Goal: Find specific page/section: Find specific page/section

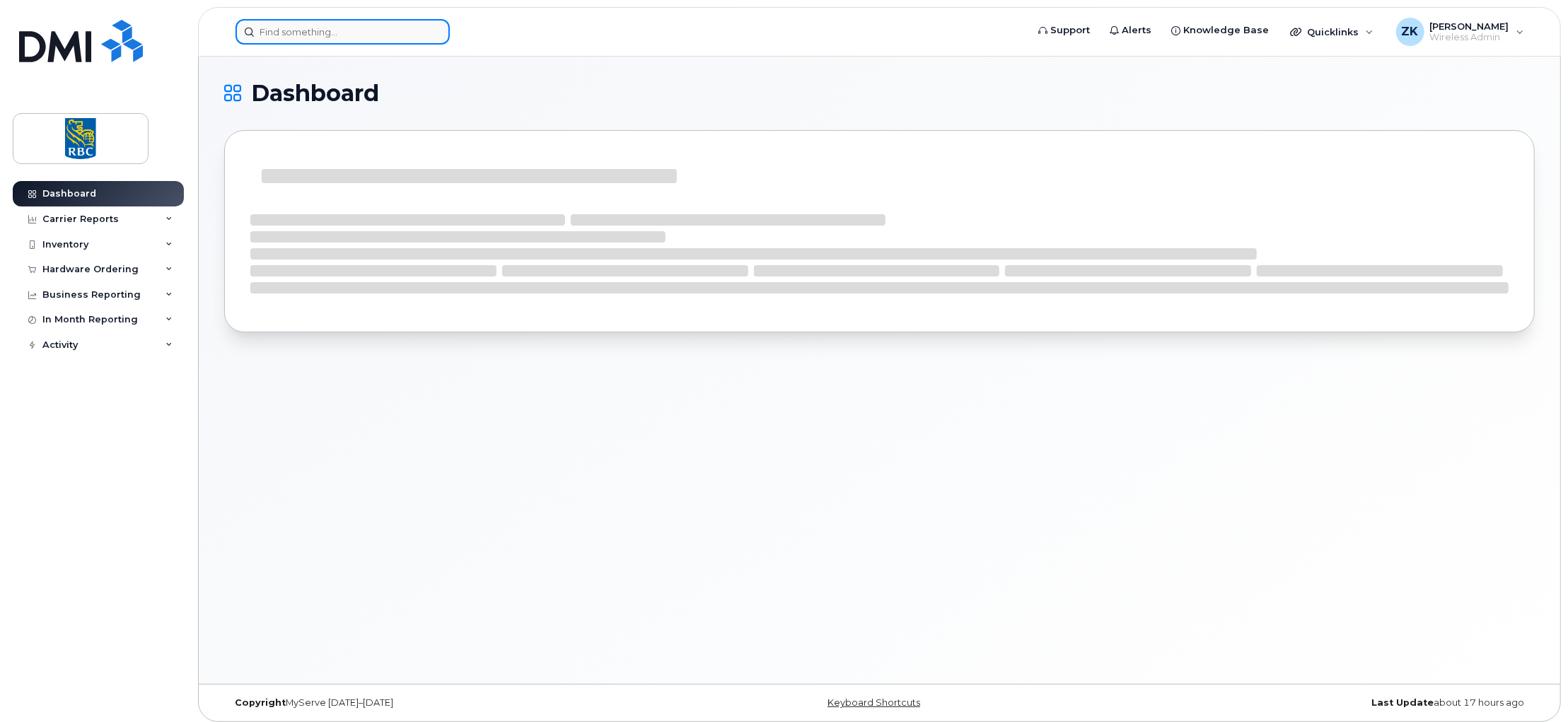
click at [317, 31] on input at bounding box center [343, 32] width 214 height 26
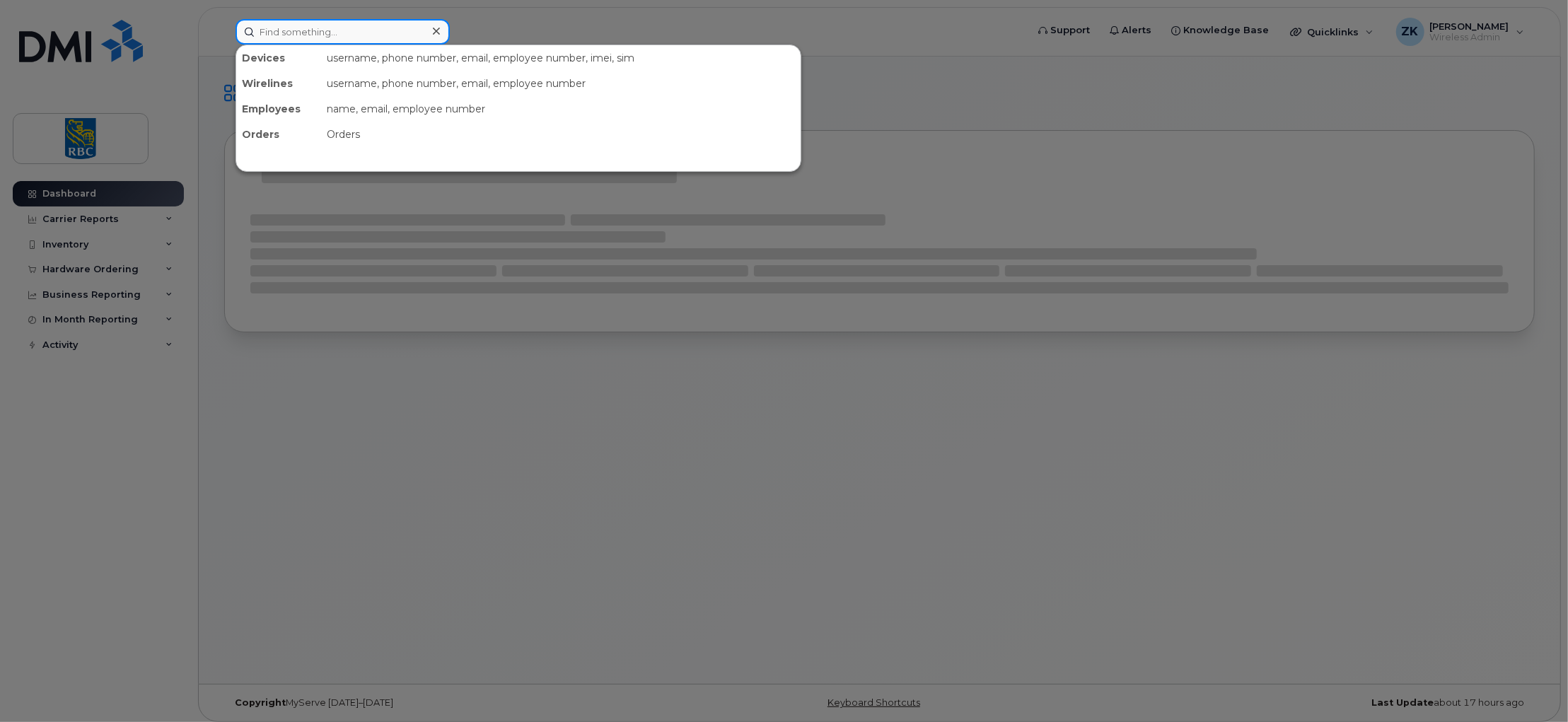
paste input "7059297963"
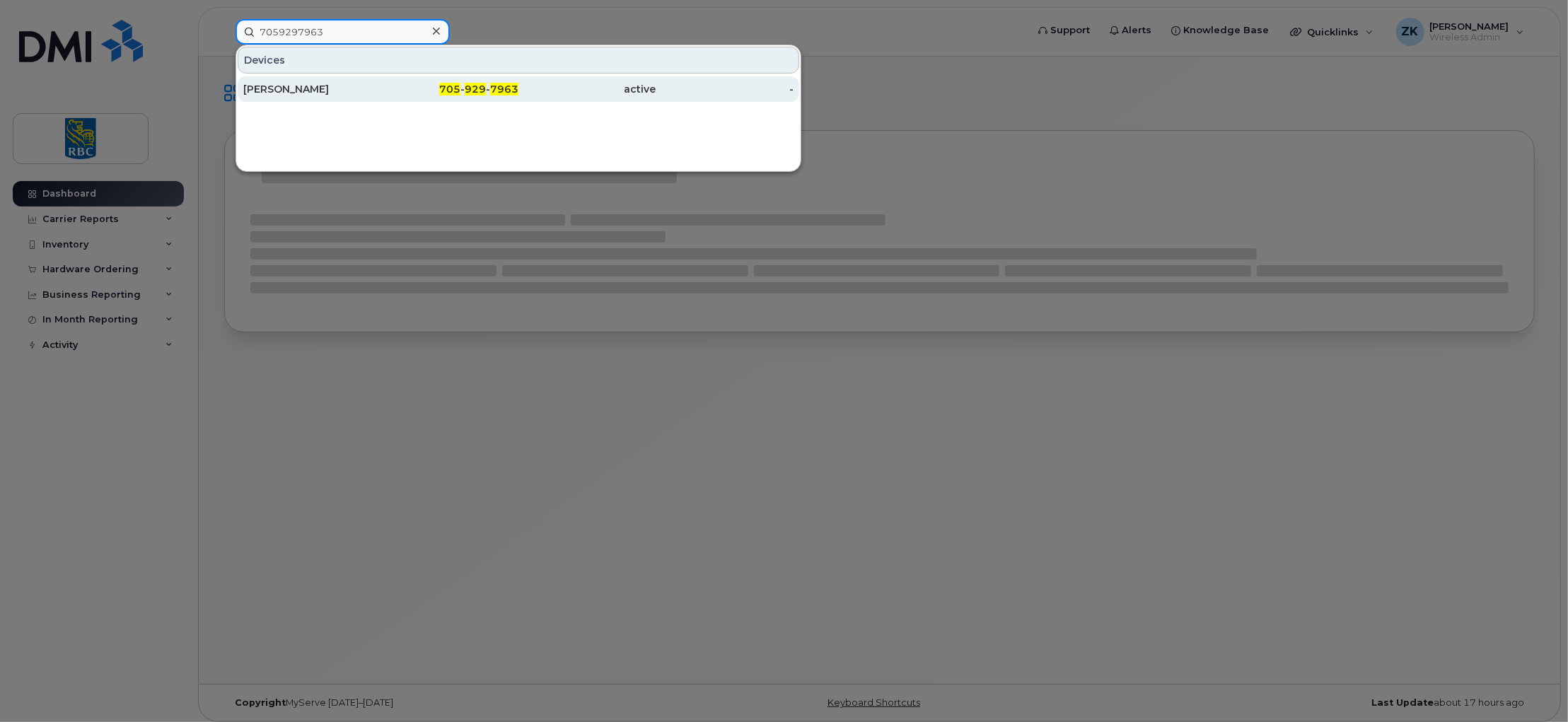
type input "7059297963"
click at [512, 84] on div "705 - 929 - 7963" at bounding box center [449, 89] width 138 height 14
